Goal: Transaction & Acquisition: Purchase product/service

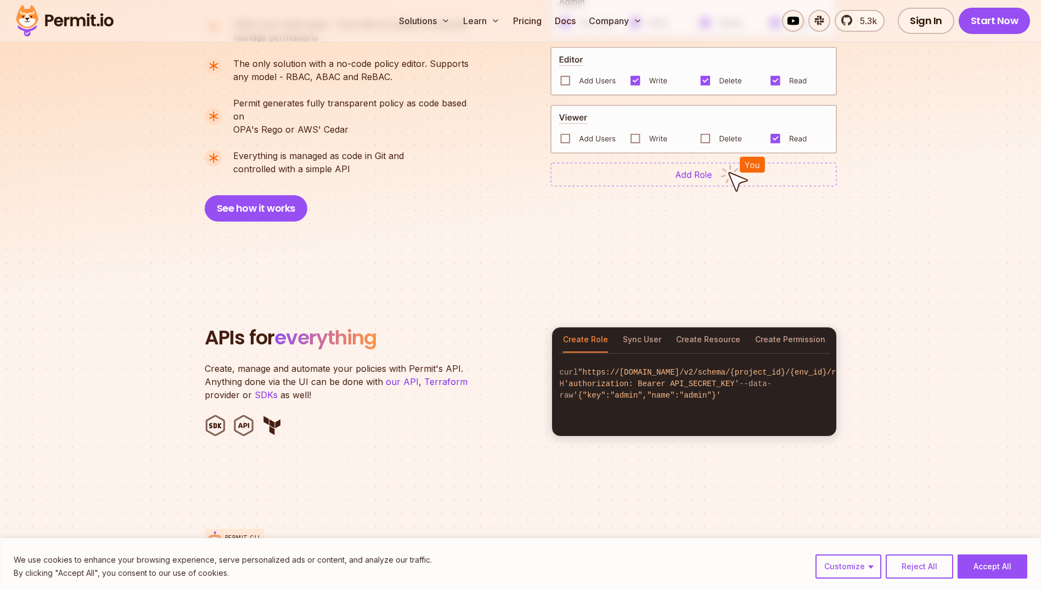
scroll to position [933, 0]
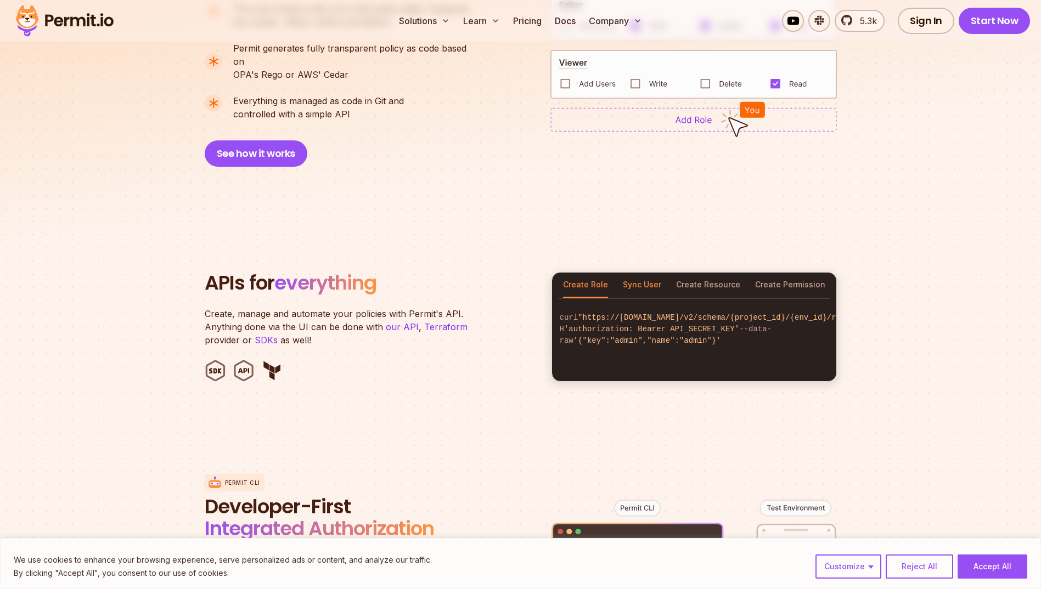
click at [644, 273] on button "Sync User" at bounding box center [642, 285] width 38 height 25
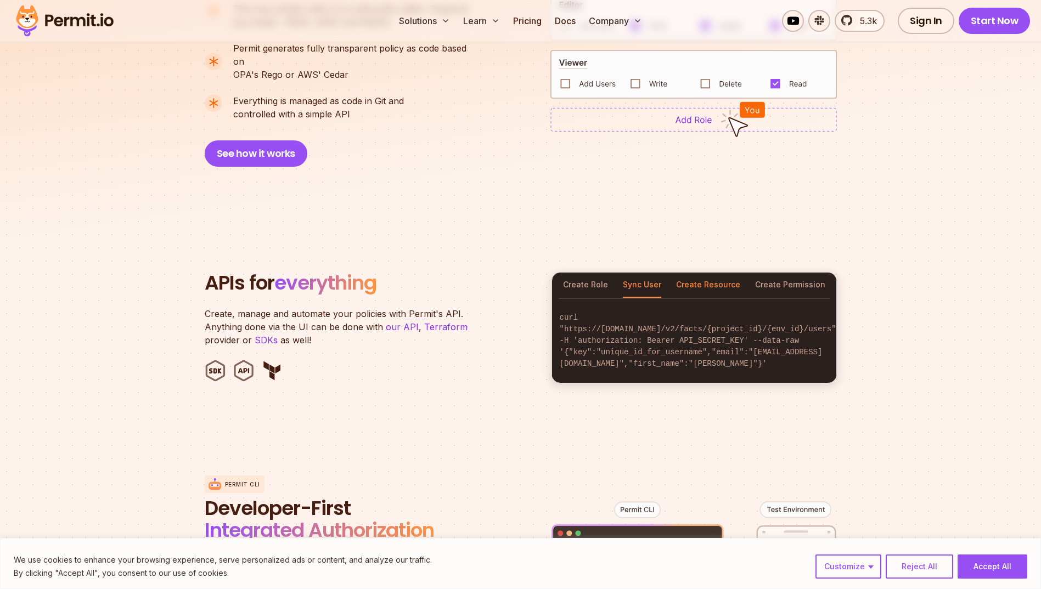
click at [702, 273] on button "Create Resource" at bounding box center [708, 285] width 64 height 25
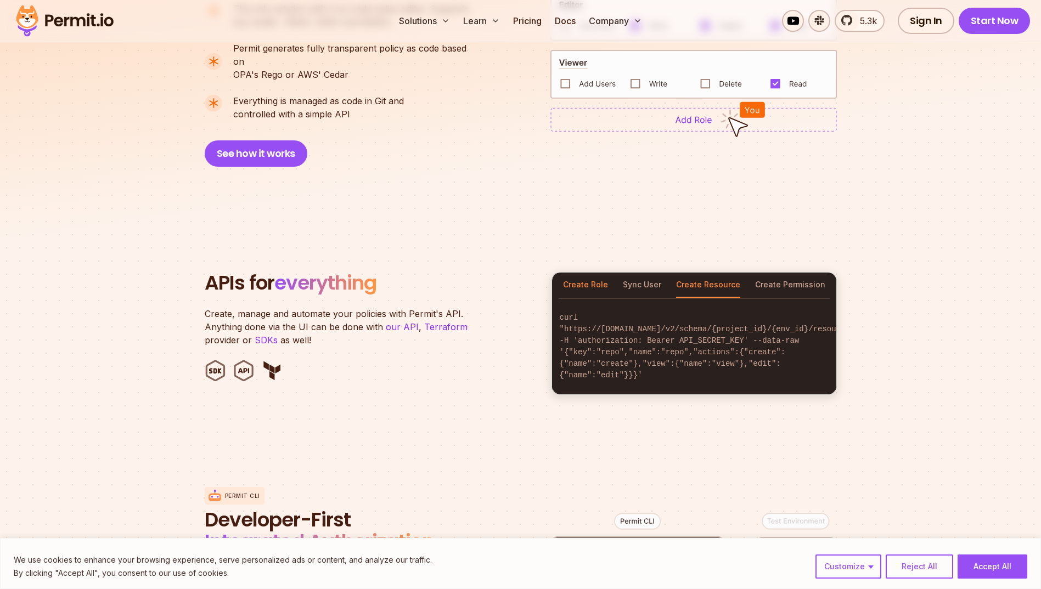
click at [572, 273] on button "Create Role" at bounding box center [585, 285] width 45 height 25
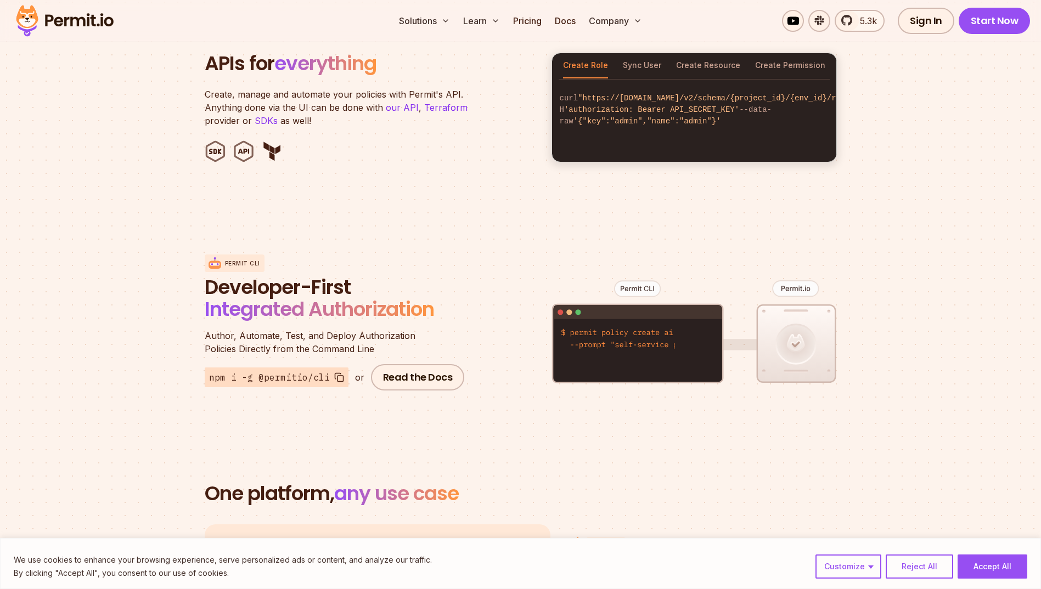
scroll to position [1536, 0]
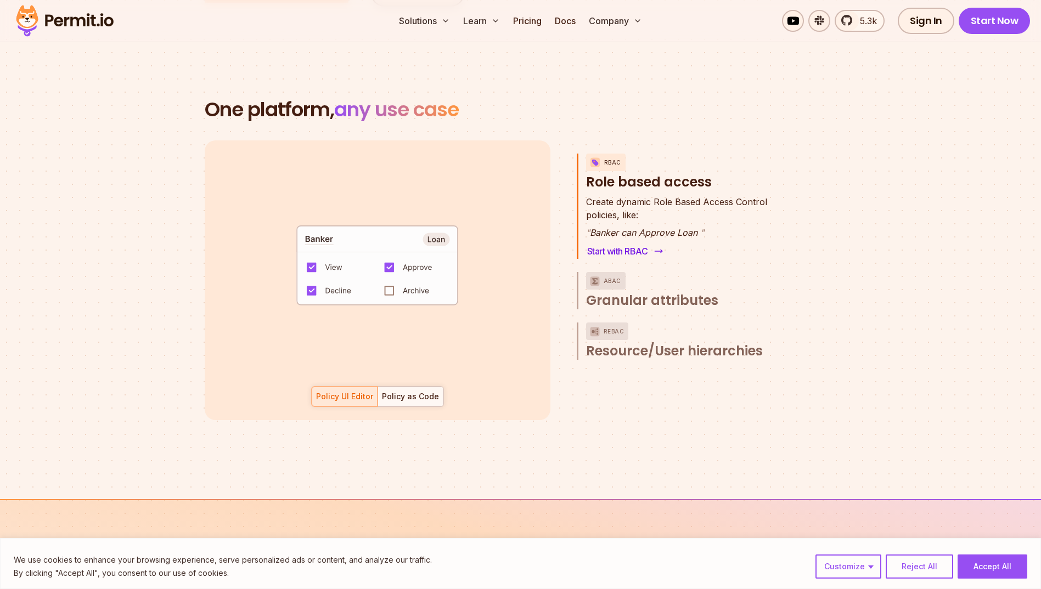
click at [638, 244] on link "Start with RBAC" at bounding box center [624, 251] width 76 height 15
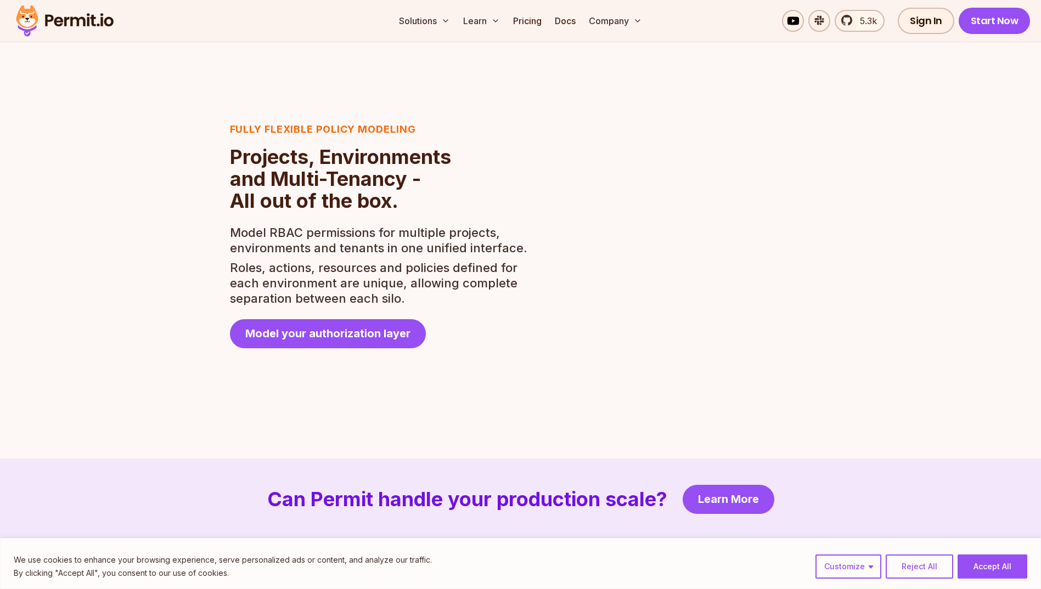
scroll to position [1536, 0]
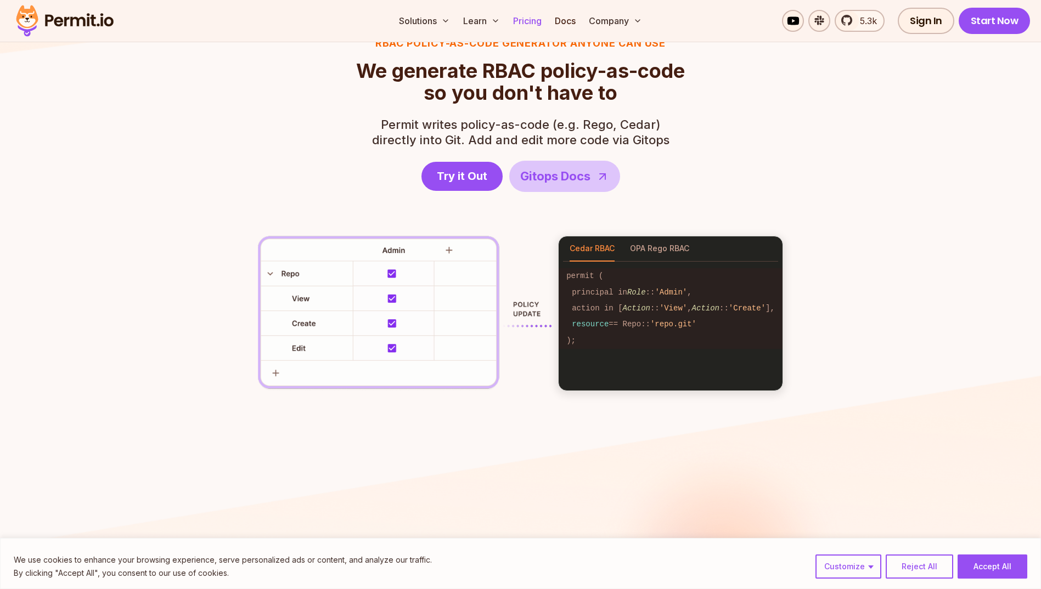
click at [535, 21] on link "Pricing" at bounding box center [527, 21] width 37 height 22
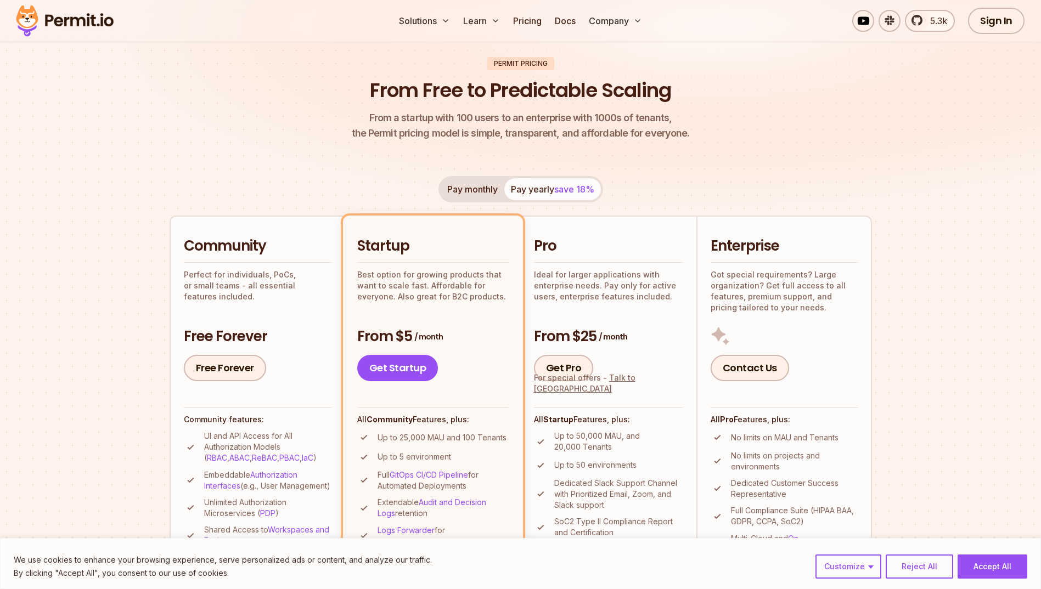
scroll to position [219, 0]
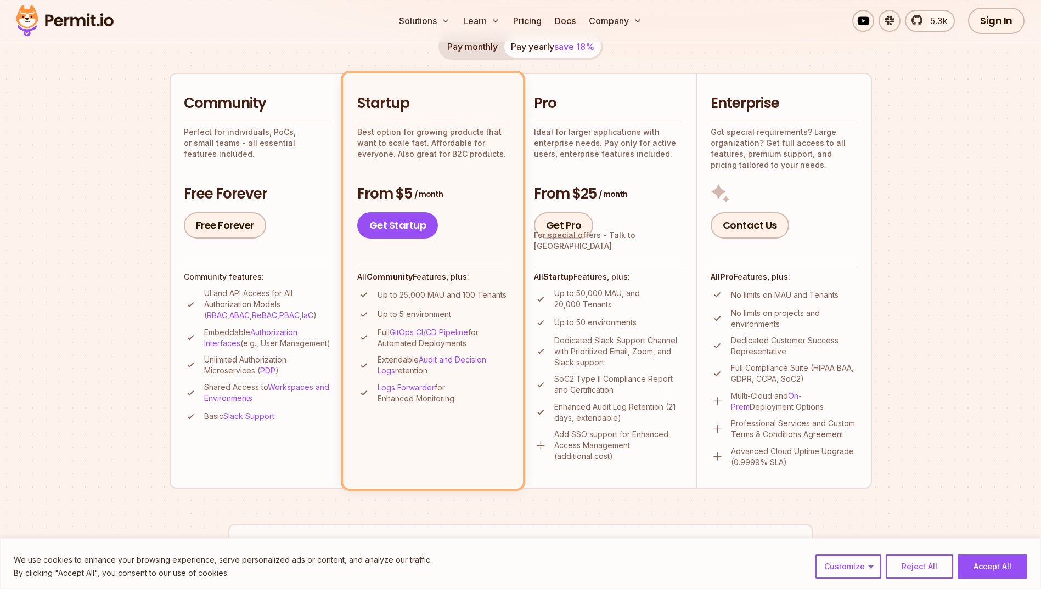
click at [573, 191] on h3 "From $25 / month" at bounding box center [608, 194] width 149 height 20
click at [576, 191] on h3 "From $25 / month" at bounding box center [608, 194] width 149 height 20
click at [579, 228] on link "Get Pro" at bounding box center [564, 225] width 60 height 26
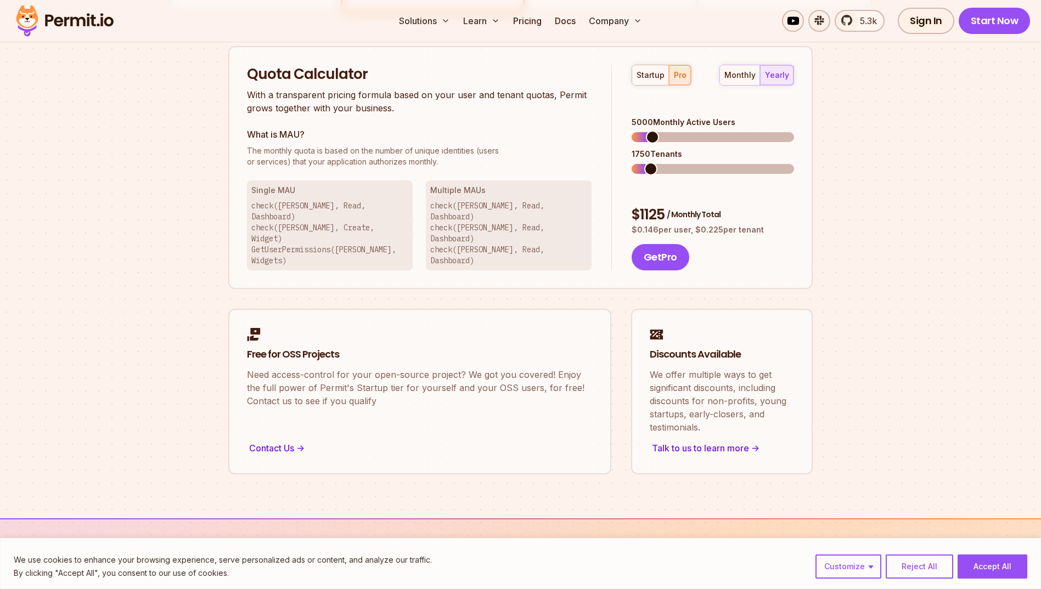
scroll to position [701, 0]
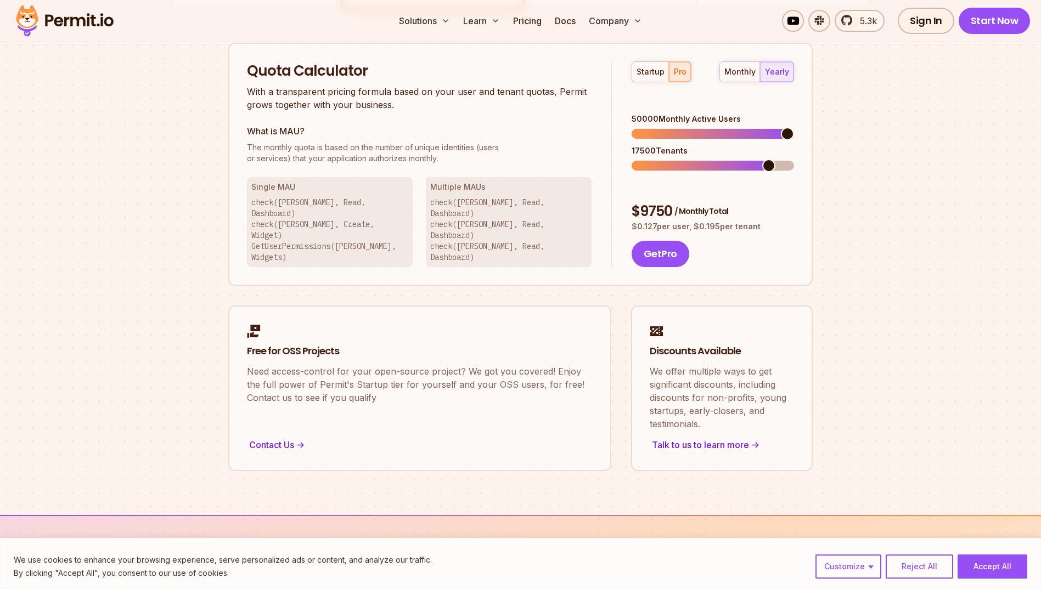
click at [794, 127] on span at bounding box center [787, 133] width 13 height 13
